Goal: Task Accomplishment & Management: Use online tool/utility

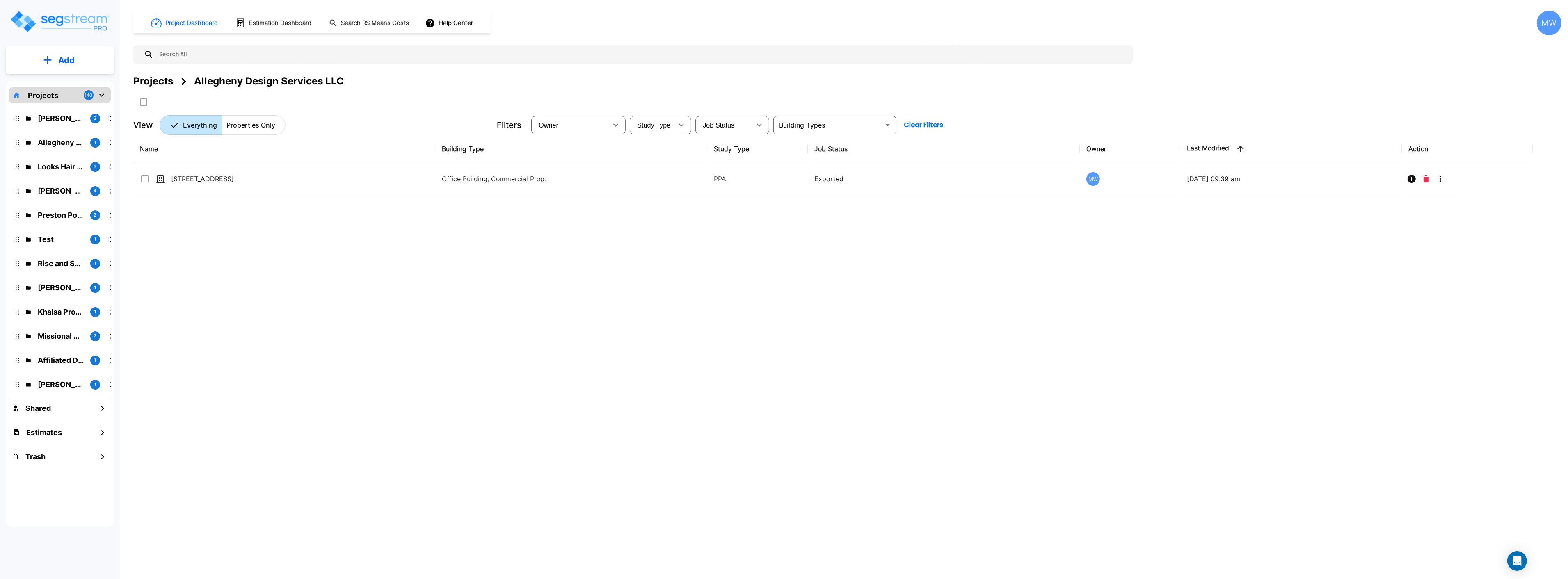
click at [49, 71] on button "Add" at bounding box center [60, 60] width 108 height 24
click at [69, 128] on p "Add Estimate" at bounding box center [65, 130] width 42 height 10
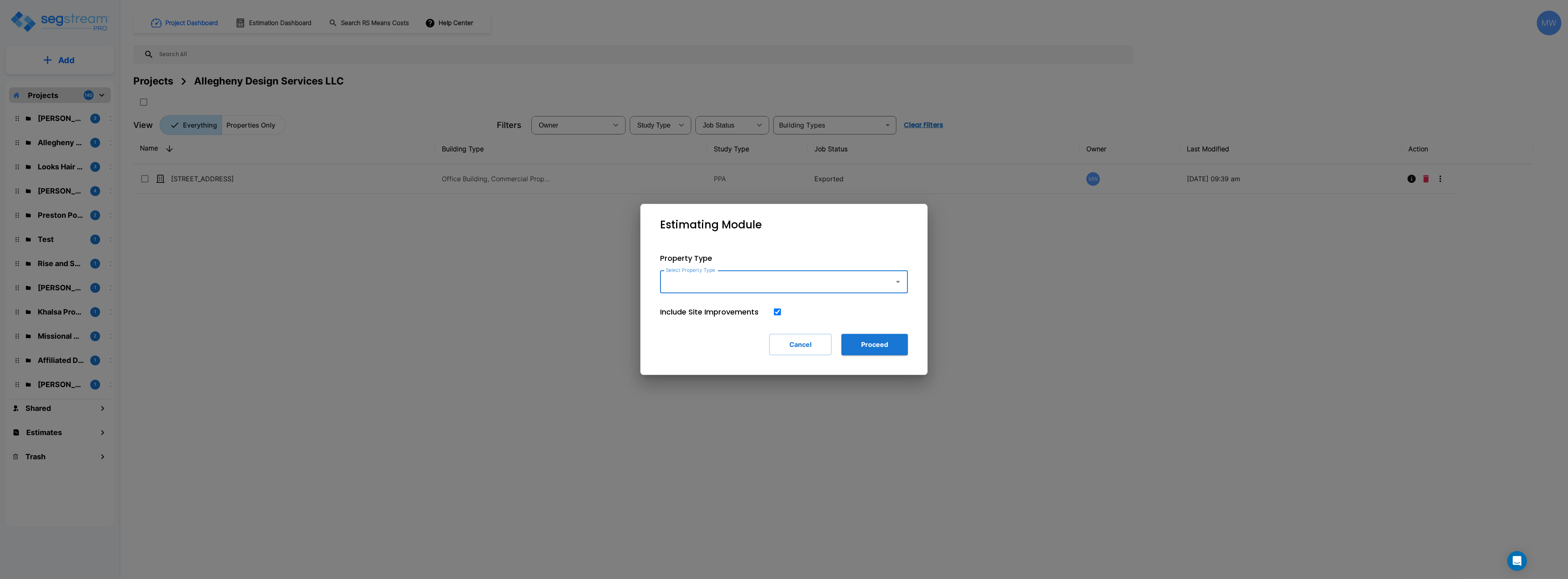
click at [737, 293] on div "Select Property Type" at bounding box center [783, 282] width 248 height 23
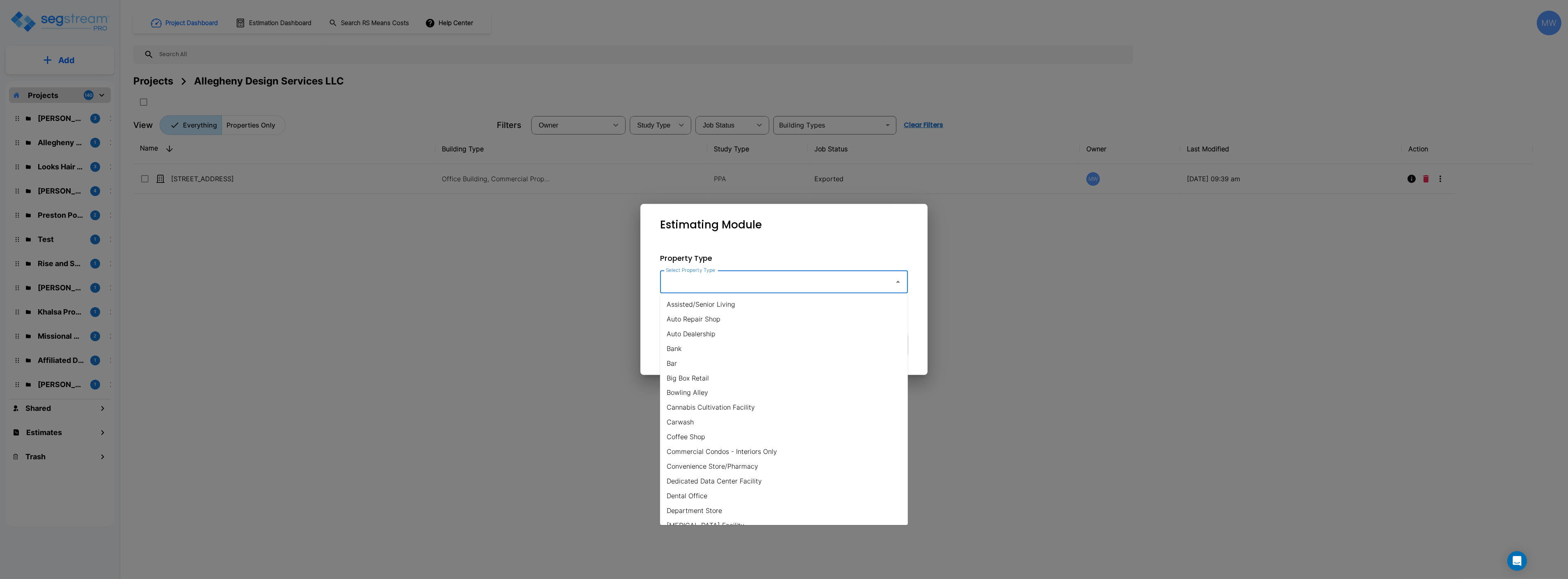
type input "a"
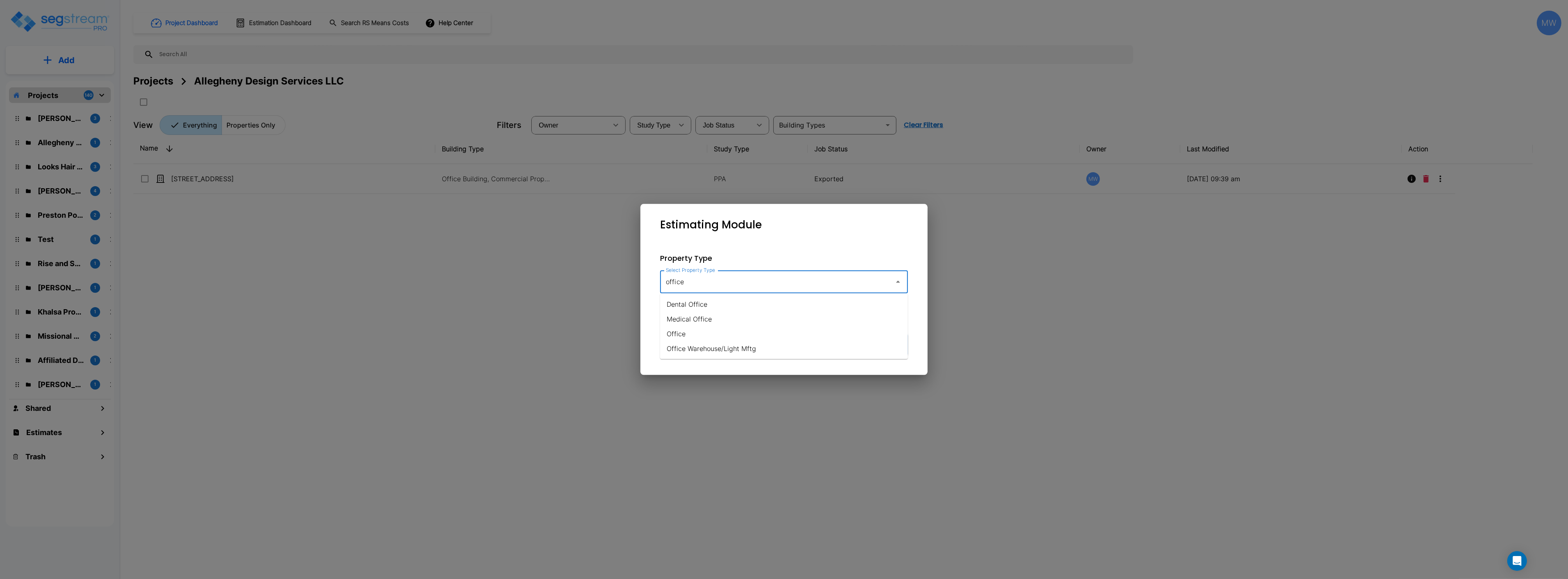
click at [701, 350] on li "Office Warehouse/Light Mftg" at bounding box center [783, 348] width 248 height 15
type input "Office Warehouse/Light Mftg"
click at [887, 341] on button "Proceed" at bounding box center [874, 344] width 66 height 21
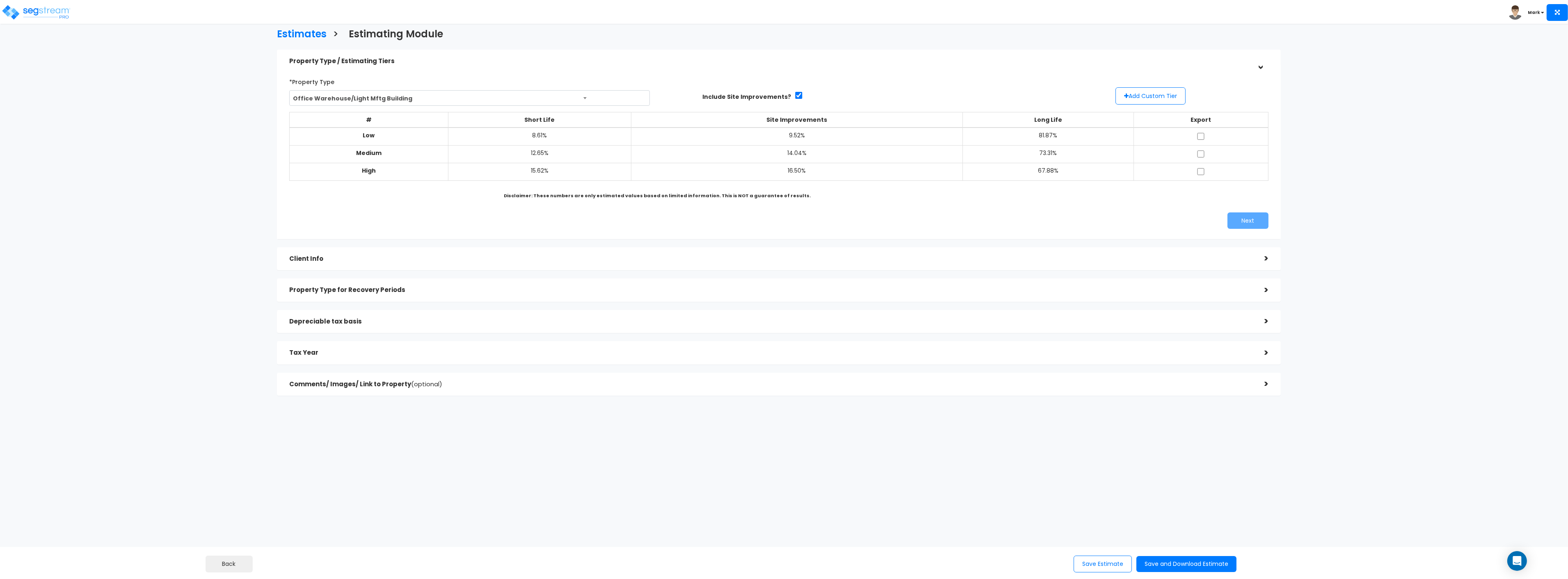
click at [1380, 95] on div "Estimates > Estimating Module Property Type / Estimating Tiers > *Property Type…" at bounding box center [779, 214] width 1297 height 667
